Goal: Information Seeking & Learning: Learn about a topic

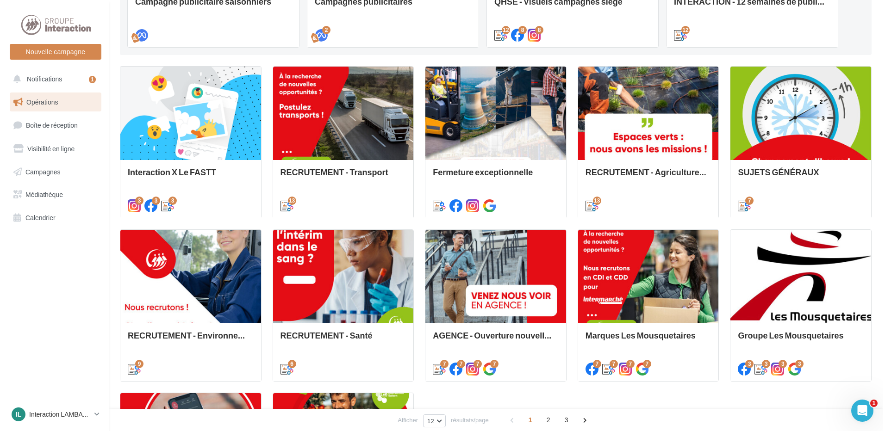
scroll to position [46, 0]
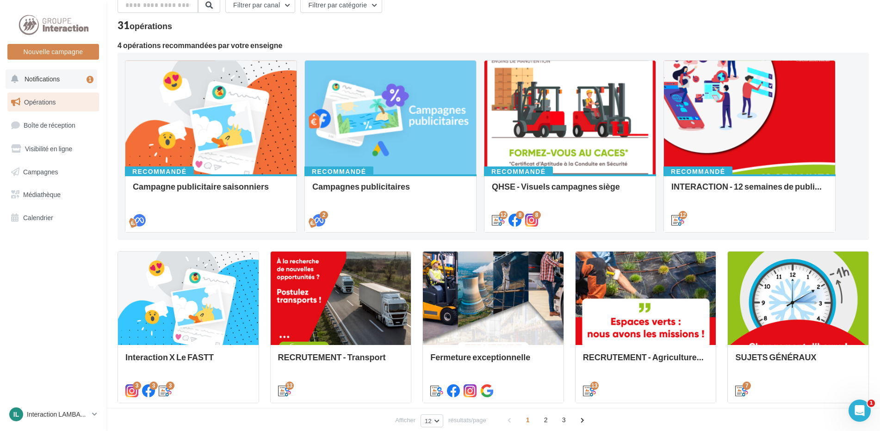
drag, startPoint x: 50, startPoint y: 80, endPoint x: 92, endPoint y: 87, distance: 42.2
click at [50, 80] on span "Notifications" at bounding box center [42, 79] width 35 height 8
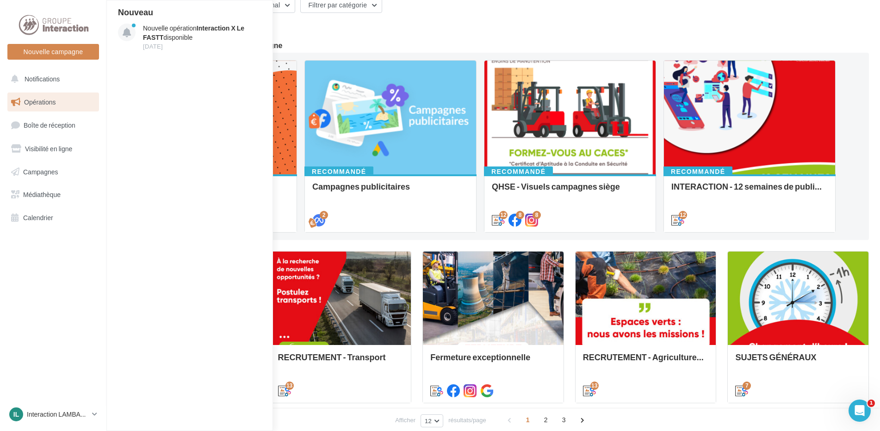
click at [72, 102] on link "Opérations" at bounding box center [53, 102] width 95 height 19
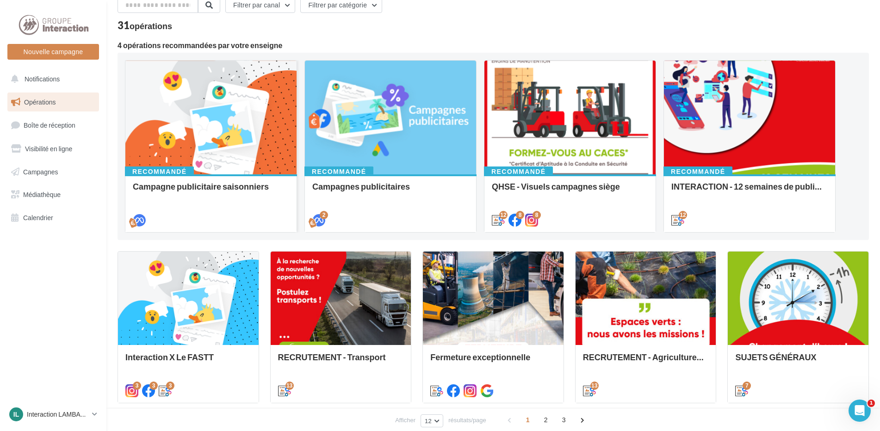
click at [212, 192] on div "Campagne publicitaire saisonniers" at bounding box center [211, 191] width 156 height 19
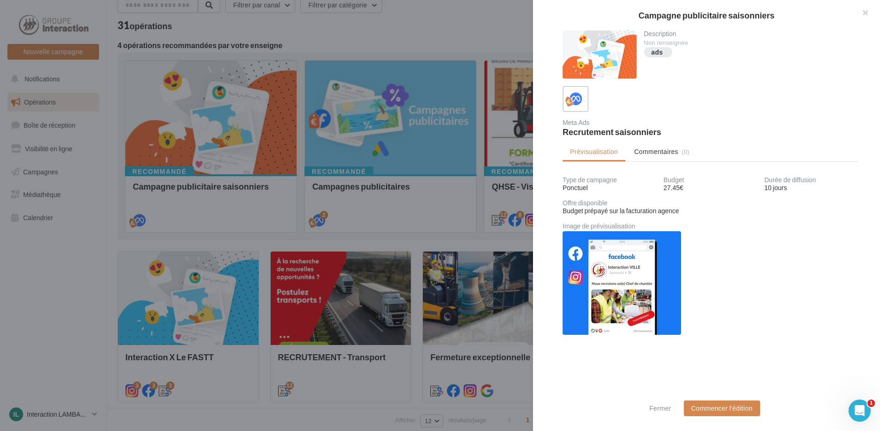
click at [457, 32] on div at bounding box center [440, 215] width 880 height 431
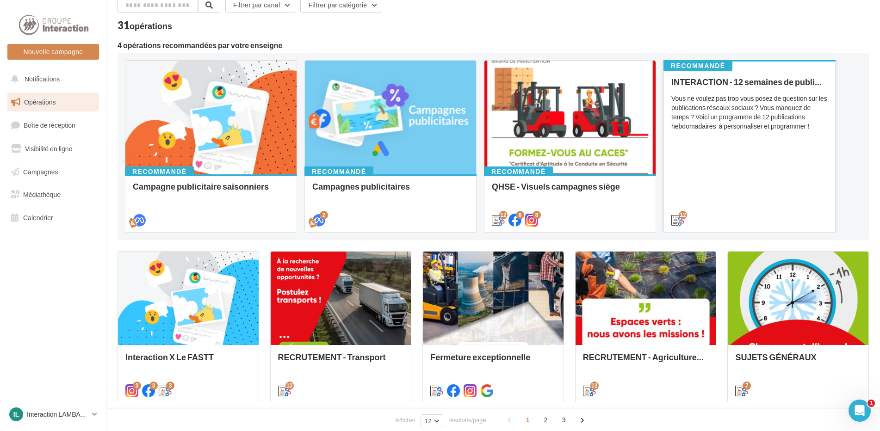
click at [729, 191] on div "INTERACTION - 12 semaines de publication Vous ne voulez pas trop vous posez de …" at bounding box center [749, 150] width 156 height 147
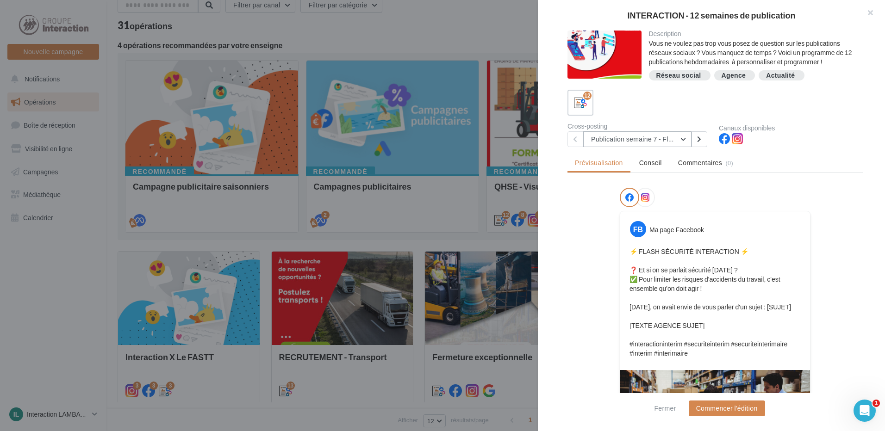
click at [686, 138] on button "Publication semaine 7 - Flash sécurité" at bounding box center [637, 139] width 108 height 16
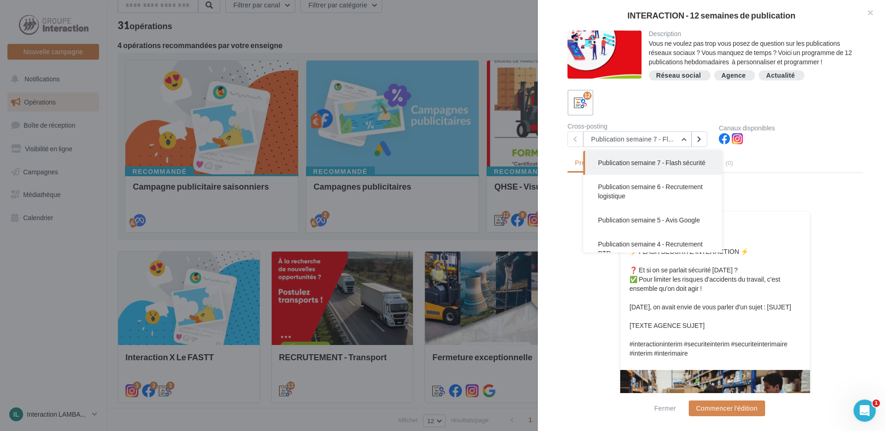
click at [664, 171] on button "Publication semaine 7 - Flash sécurité" at bounding box center [652, 163] width 139 height 24
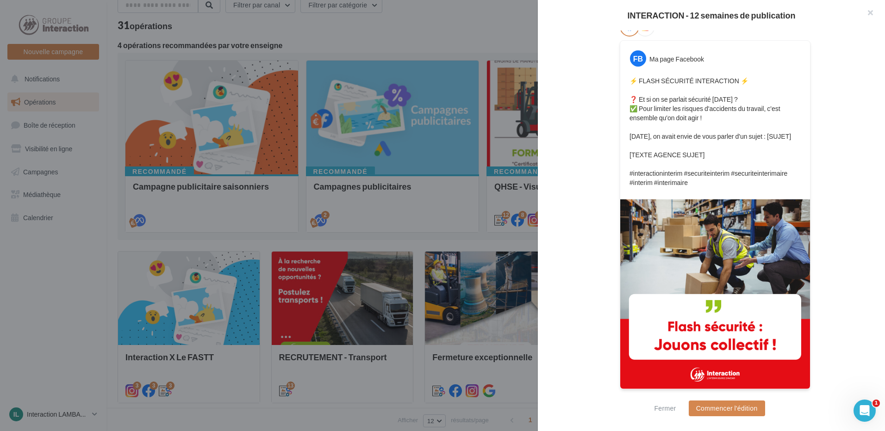
scroll to position [0, 0]
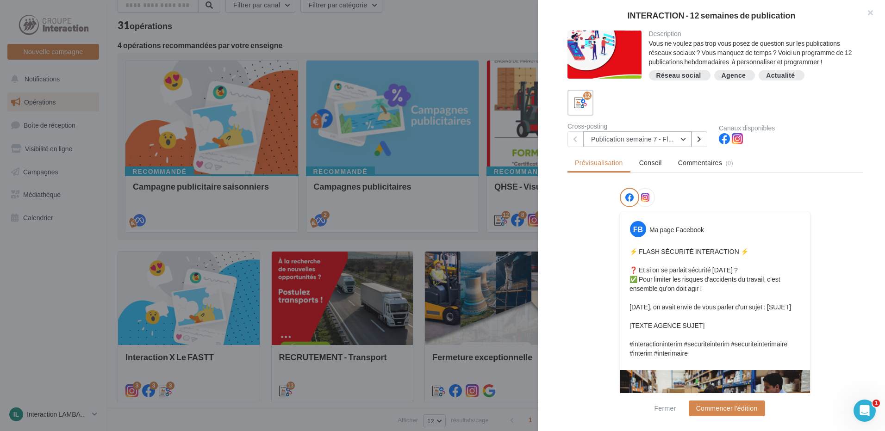
click at [681, 140] on button "Publication semaine 7 - Flash sécurité" at bounding box center [637, 139] width 108 height 16
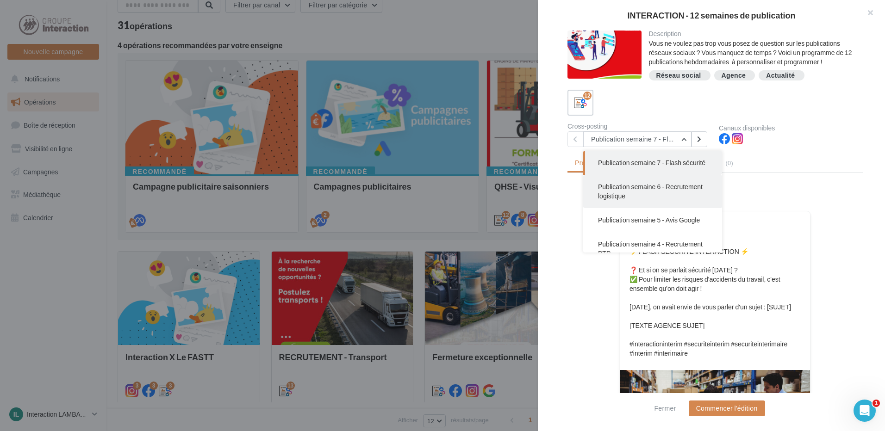
click at [658, 206] on button "Publication semaine 6 - Recrutement logistique" at bounding box center [652, 191] width 139 height 33
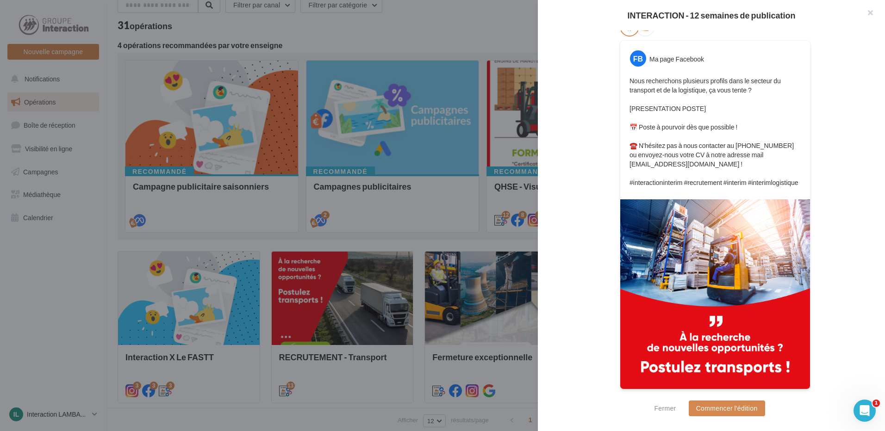
scroll to position [124, 0]
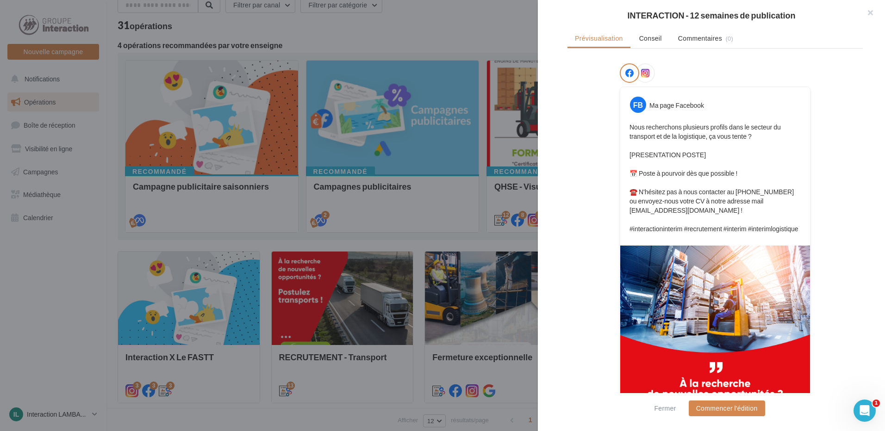
drag, startPoint x: 710, startPoint y: 160, endPoint x: 646, endPoint y: 162, distance: 63.4
click at [631, 161] on p "Nous recherchons plusieurs profils dans le secteur du transport et de la logist…" at bounding box center [714, 178] width 171 height 111
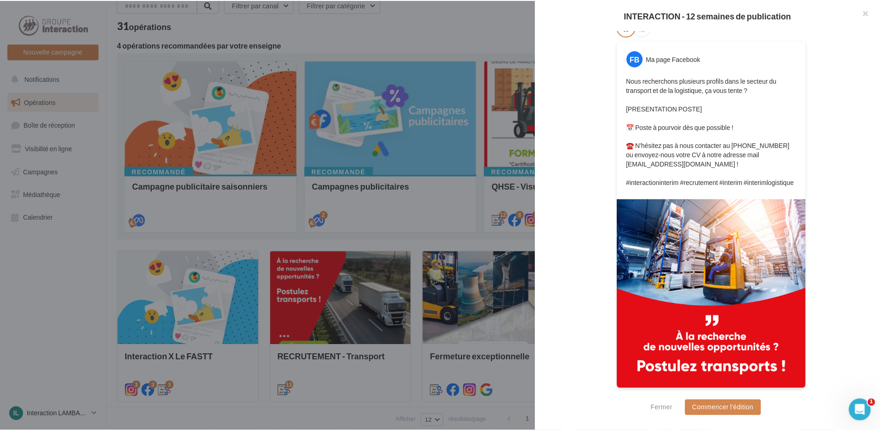
scroll to position [0, 0]
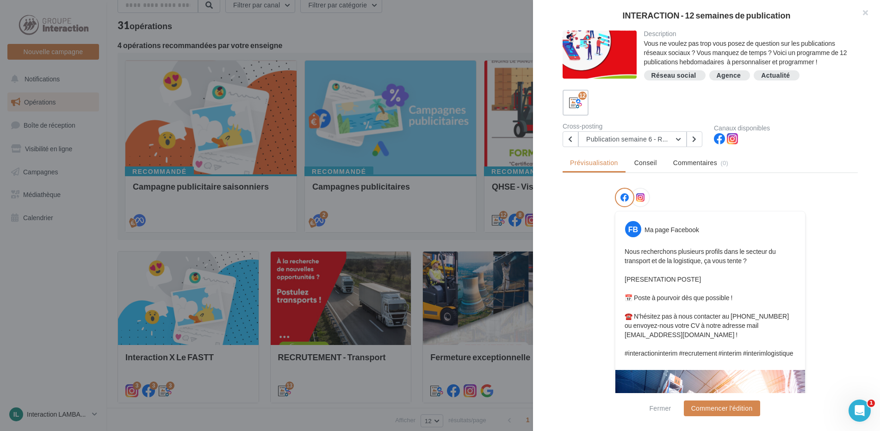
click at [457, 64] on div at bounding box center [440, 215] width 880 height 431
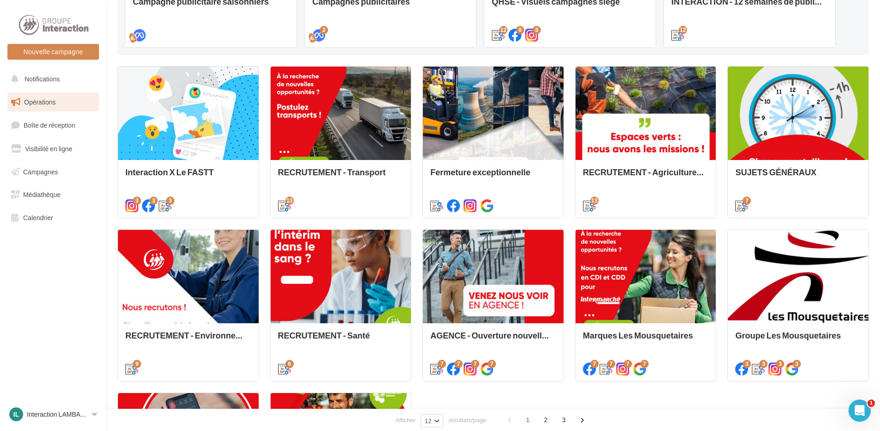
scroll to position [139, 0]
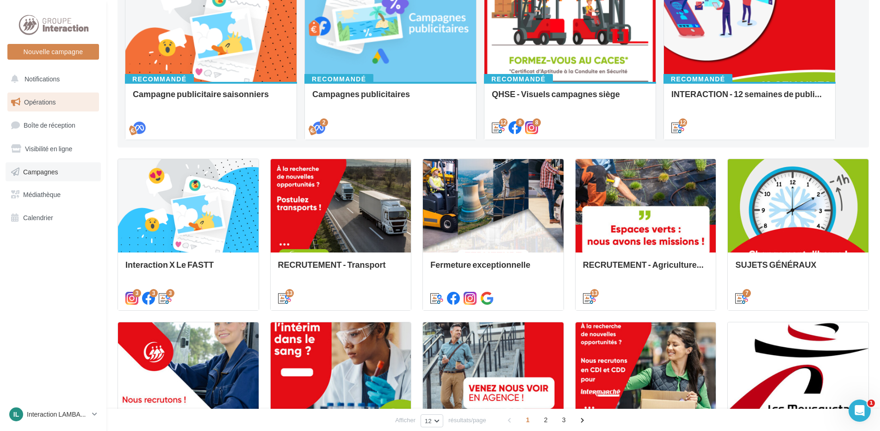
click at [40, 173] on span "Campagnes" at bounding box center [40, 171] width 35 height 8
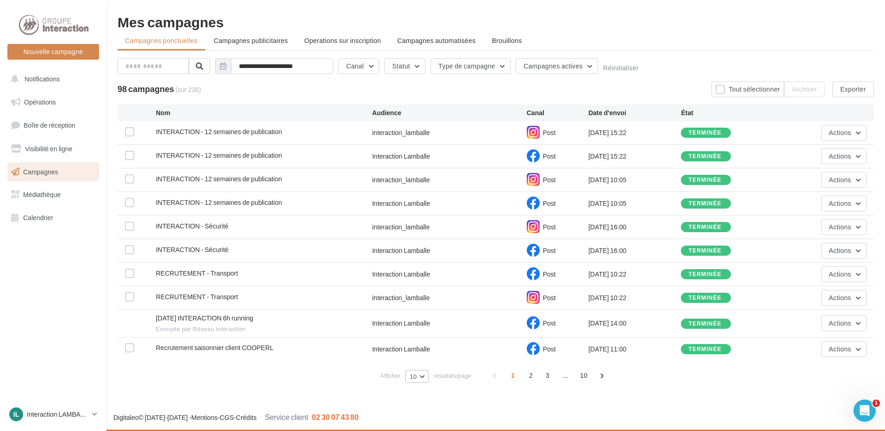
click at [422, 377] on button "10" at bounding box center [416, 376] width 23 height 13
click at [457, 408] on div "Digitaleo © 2015-2025 - Mentions - CGS - Crédits Service client 02 30 07 43 80" at bounding box center [442, 418] width 885 height 26
drag, startPoint x: 558, startPoint y: 131, endPoint x: 543, endPoint y: 135, distance: 15.7
click at [543, 135] on div "Post" at bounding box center [557, 133] width 62 height 14
click at [368, 150] on div "INTERACTION - 12 semaines de publication Interaction Lamballe Post 04/08/2025 1…" at bounding box center [496, 156] width 756 height 23
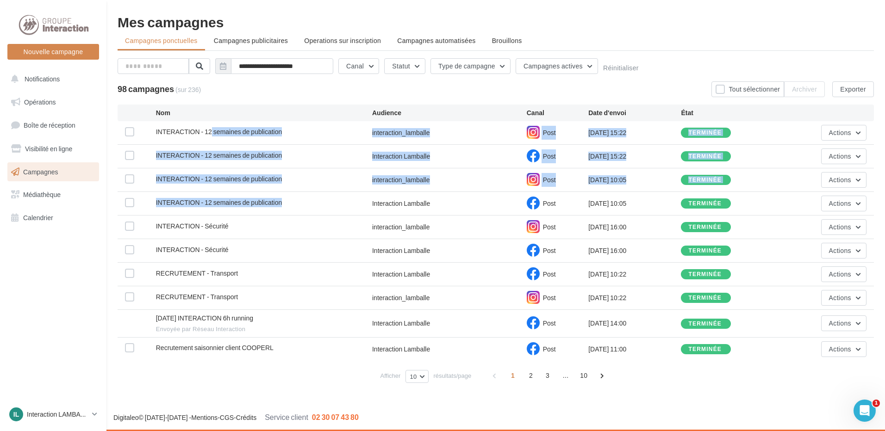
drag, startPoint x: 296, startPoint y: 209, endPoint x: 211, endPoint y: 130, distance: 114.9
click at [211, 130] on div "INTERACTION - 12 semaines de publication interaction_lamballe Post 04/08/2025 1…" at bounding box center [496, 241] width 756 height 240
drag, startPoint x: 211, startPoint y: 130, endPoint x: 354, endPoint y: 190, distance: 154.7
click at [354, 190] on div "INTERACTION - 12 semaines de publication interaction_lamballe Post 31/07/2025 1…" at bounding box center [496, 179] width 756 height 23
